Goal: Submit feedback/report problem

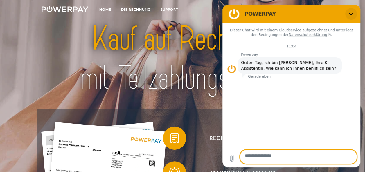
click at [349, 16] on icon "Schließen" at bounding box center [351, 14] width 5 height 5
type textarea "*"
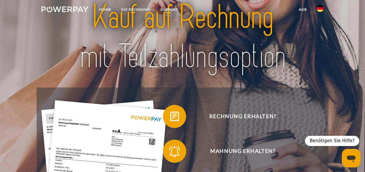
scroll to position [29, 0]
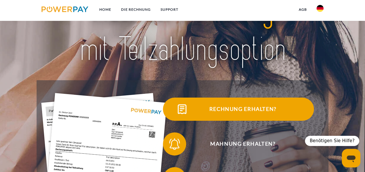
click at [243, 110] on span "Rechnung erhalten?" at bounding box center [243, 109] width 142 height 23
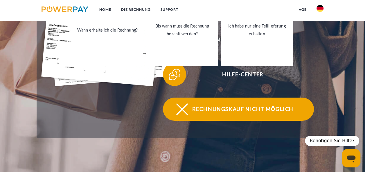
scroll to position [0, 0]
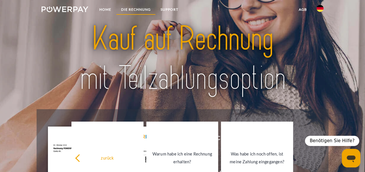
click at [135, 9] on link "DIE RECHNUNG" at bounding box center [135, 9] width 39 height 10
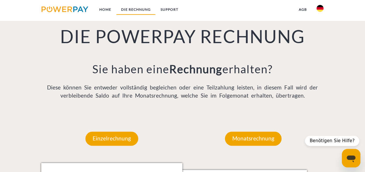
scroll to position [414, 0]
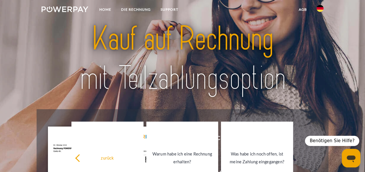
click at [66, 8] on img at bounding box center [65, 9] width 47 height 6
click at [105, 8] on link "Home" at bounding box center [105, 9] width 22 height 10
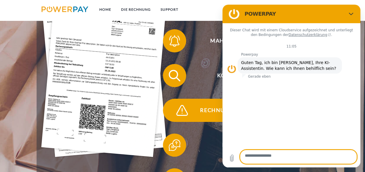
scroll to position [145, 0]
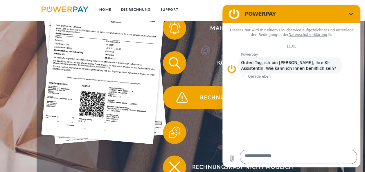
click at [214, 109] on span "Rechnungsbeanstandung" at bounding box center [243, 97] width 142 height 23
